Goal: Information Seeking & Learning: Learn about a topic

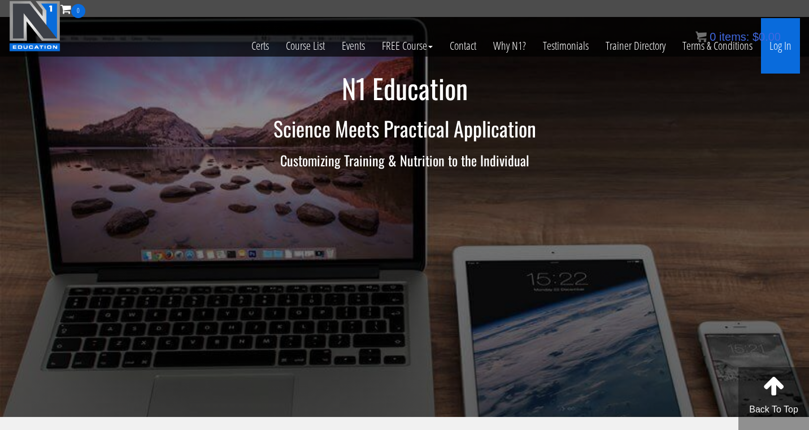
click at [777, 46] on link "Log In" at bounding box center [780, 45] width 39 height 55
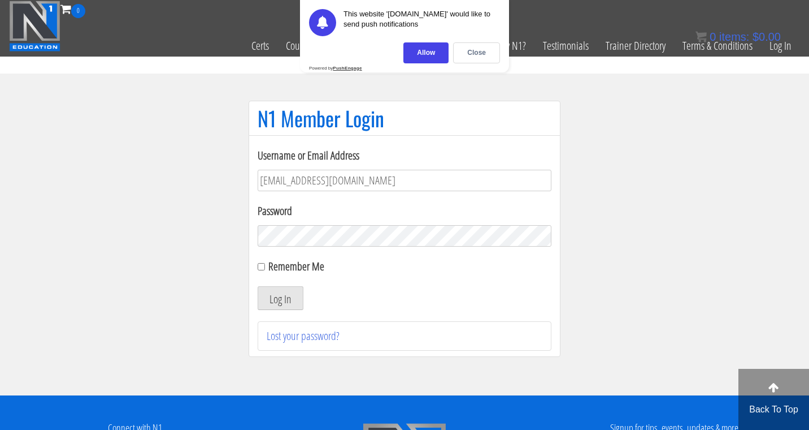
type input "[EMAIL_ADDRESS][DOMAIN_NAME]"
click at [280, 298] on button "Log In" at bounding box center [281, 298] width 46 height 24
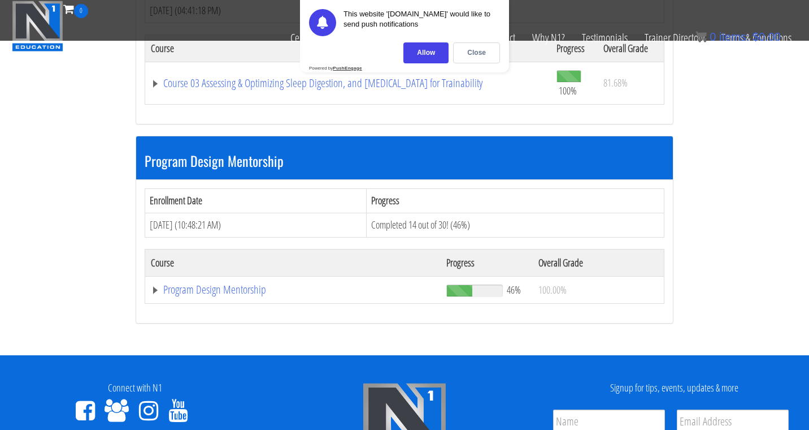
scroll to position [1099, 0]
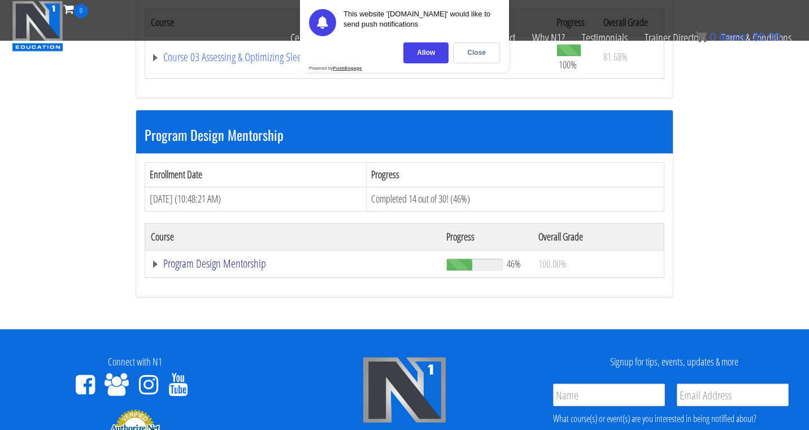
click at [240, 258] on link "Program Design Mentorship" at bounding box center [293, 263] width 284 height 11
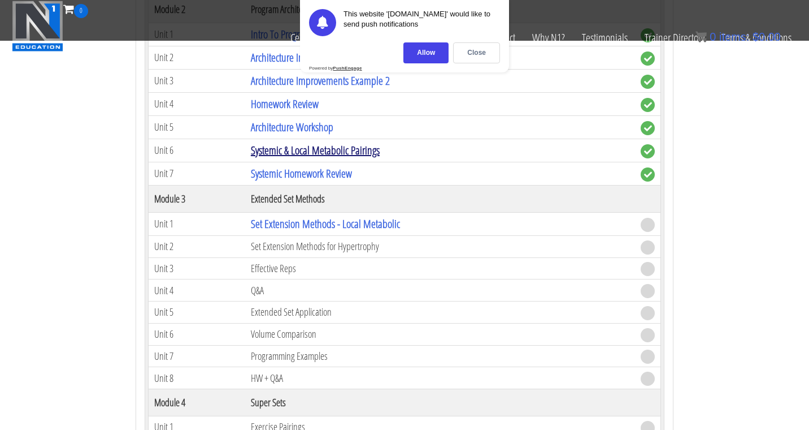
scroll to position [1587, 0]
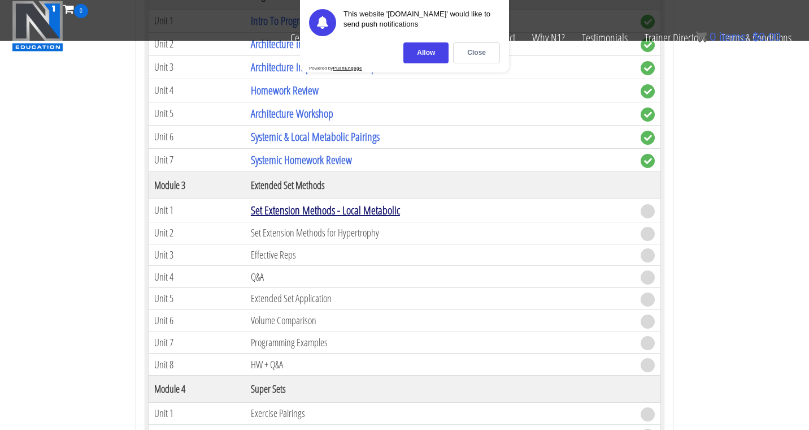
click at [356, 203] on link "Set Extension Methods - Local Metabolic" at bounding box center [325, 209] width 149 height 15
click at [486, 55] on div "Close" at bounding box center [476, 52] width 47 height 21
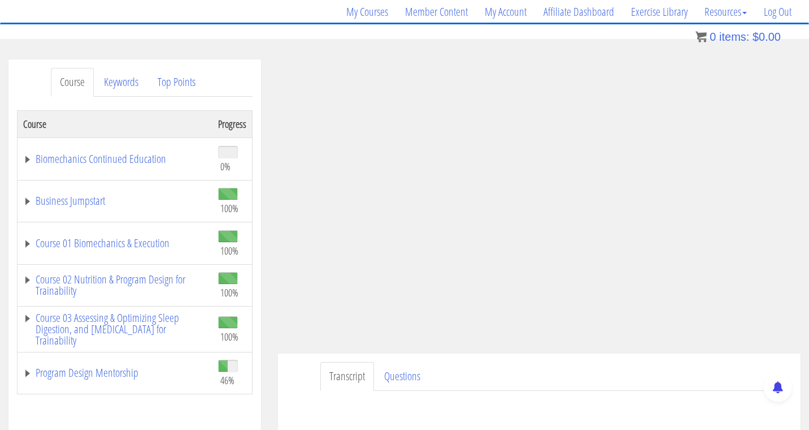
scroll to position [112, 0]
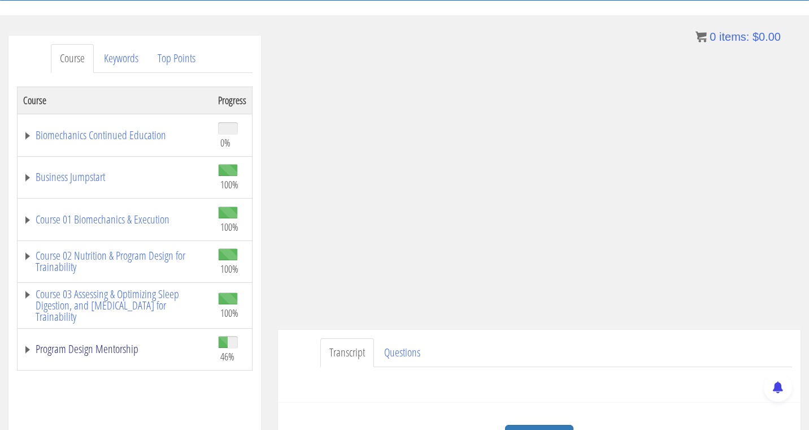
click at [105, 353] on link "Program Design Mentorship" at bounding box center [115, 348] width 184 height 11
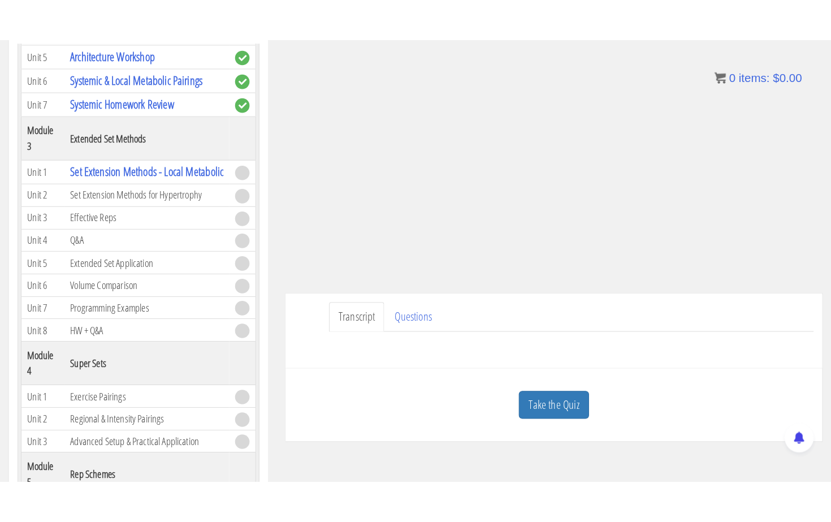
scroll to position [120, 0]
